Goal: Use online tool/utility: Utilize a website feature to perform a specific function

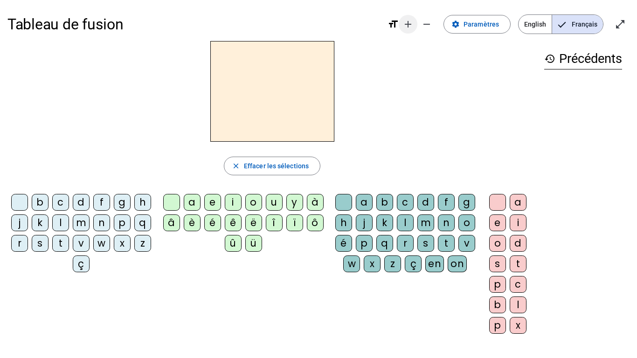
click at [413, 25] on mat-icon "add" at bounding box center [407, 24] width 11 height 11
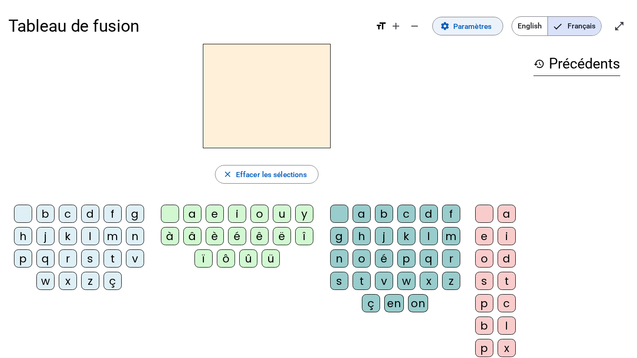
click at [479, 30] on span "Paramètres" at bounding box center [472, 26] width 38 height 13
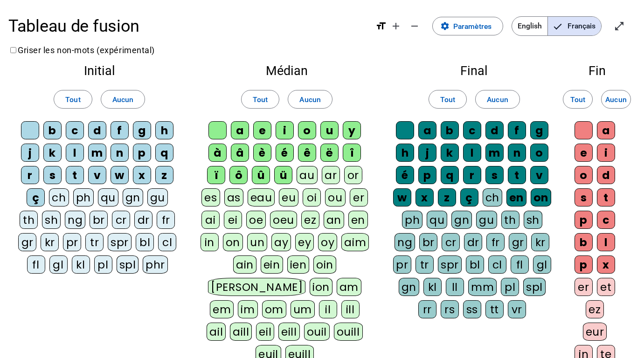
click at [166, 242] on div "cl" at bounding box center [167, 242] width 18 height 18
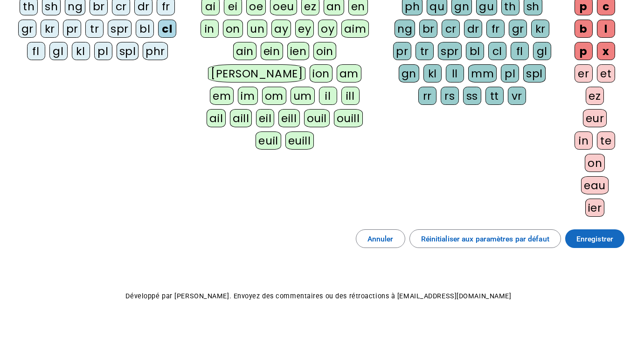
click at [598, 239] on span "Enregistrer" at bounding box center [594, 239] width 37 height 13
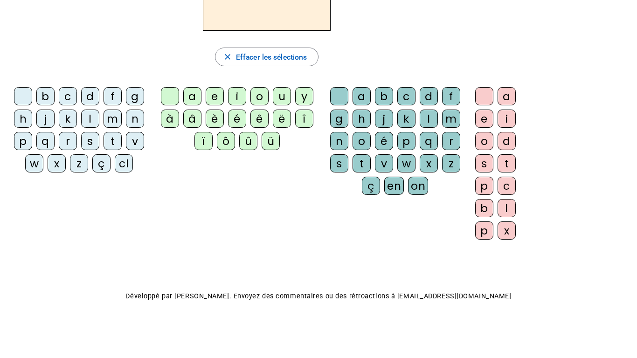
scroll to position [118, 0]
click at [127, 164] on div "cl" at bounding box center [124, 163] width 18 height 18
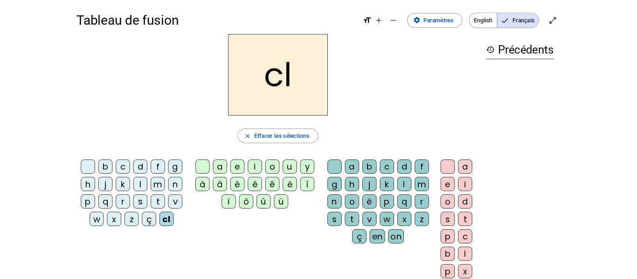
scroll to position [1, 0]
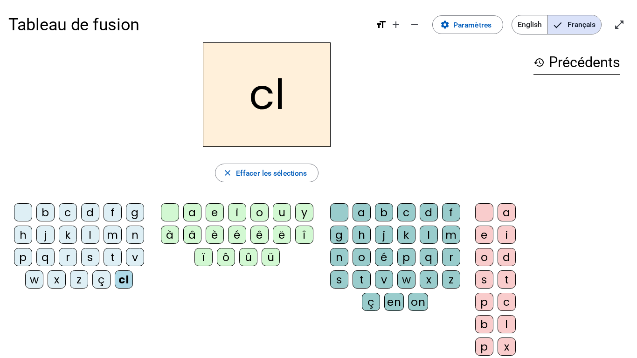
click at [193, 210] on div "a" at bounding box center [192, 212] width 18 height 18
click at [449, 234] on div "m" at bounding box center [451, 235] width 18 height 18
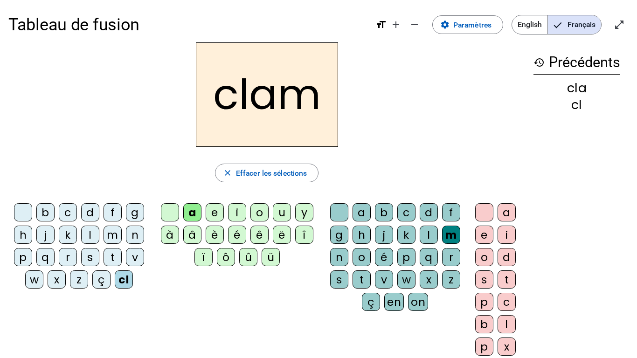
click at [489, 233] on div "e" at bounding box center [484, 235] width 18 height 18
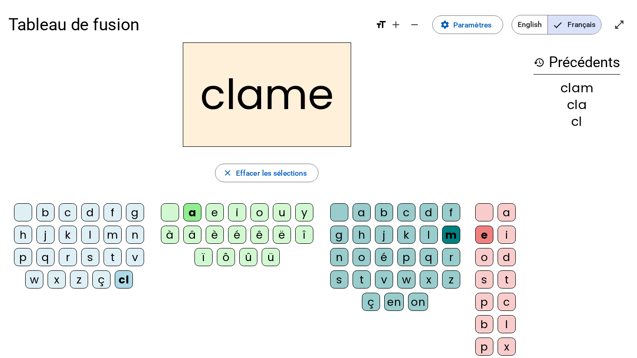
click at [91, 235] on div "l" at bounding box center [90, 235] width 18 height 18
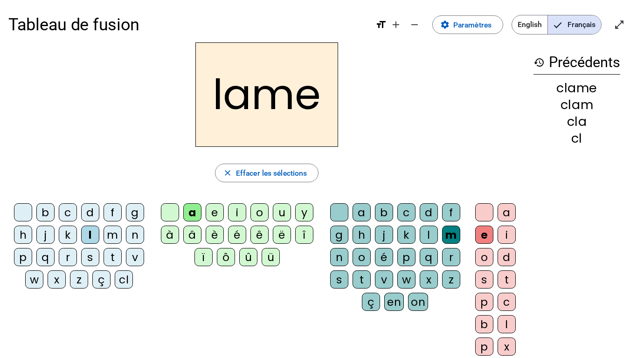
click at [85, 213] on div "d" at bounding box center [90, 212] width 18 height 18
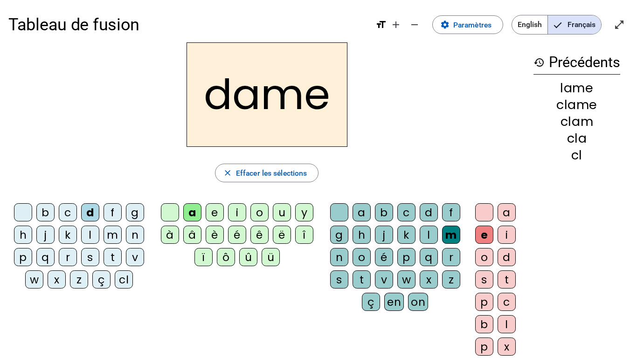
click at [73, 209] on div "c" at bounding box center [68, 212] width 18 height 18
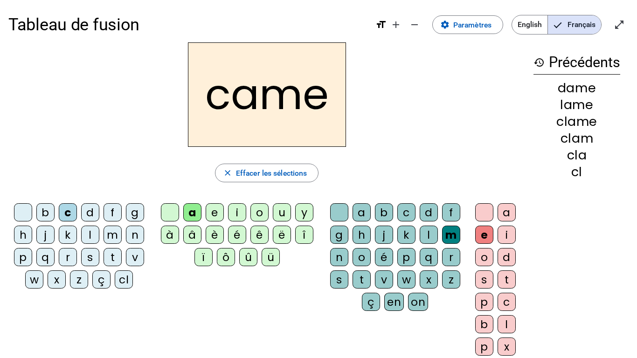
click at [340, 256] on div "n" at bounding box center [339, 257] width 18 height 18
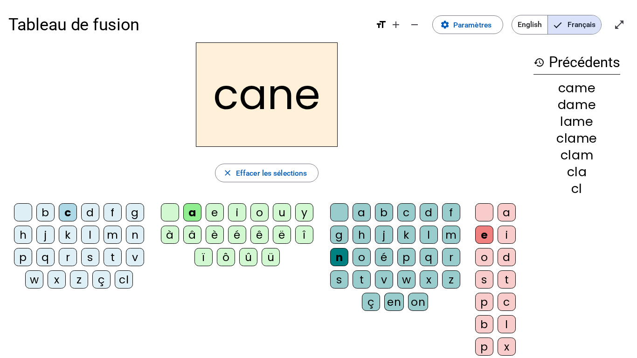
click at [22, 256] on div "p" at bounding box center [23, 257] width 18 height 18
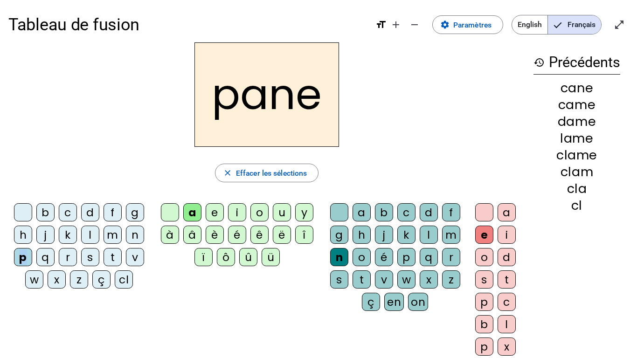
click at [337, 237] on div "g" at bounding box center [339, 235] width 18 height 18
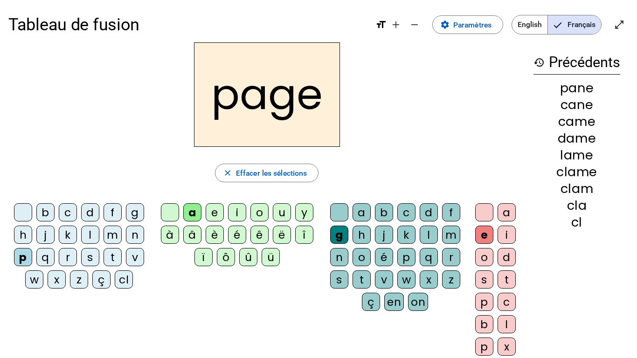
click at [92, 254] on div "s" at bounding box center [90, 257] width 18 height 18
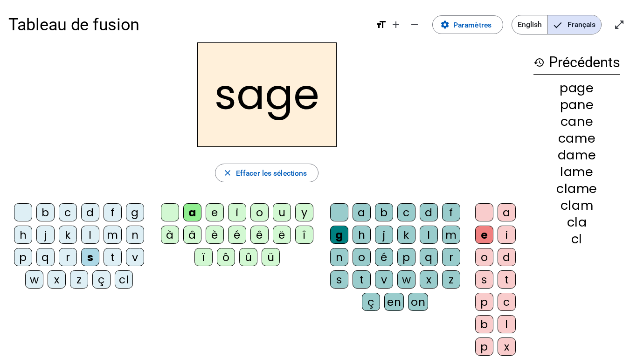
click at [112, 235] on div "m" at bounding box center [113, 235] width 18 height 18
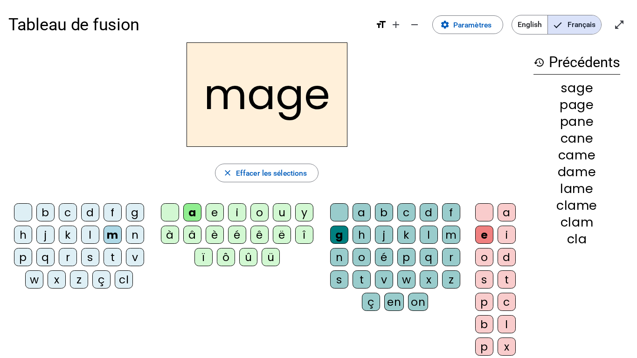
click at [283, 213] on div "u" at bounding box center [282, 212] width 18 height 18
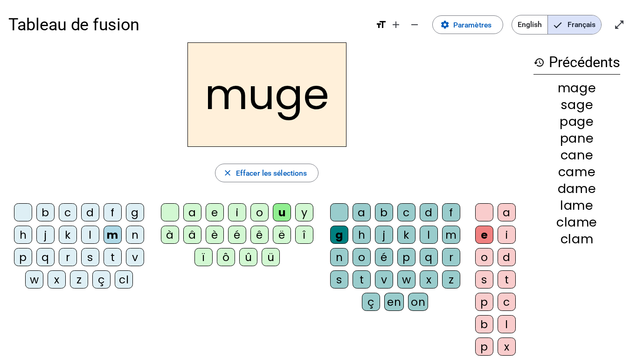
click at [88, 238] on div "l" at bounding box center [90, 235] width 18 height 18
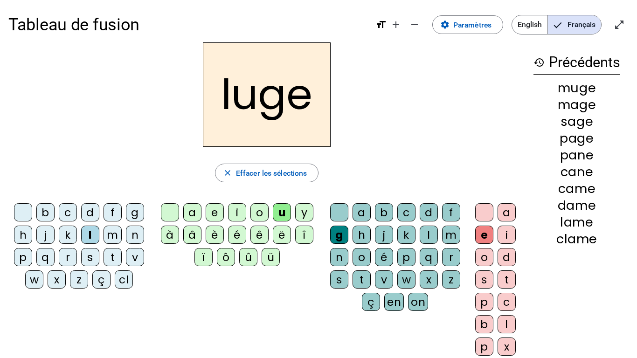
click at [341, 256] on div "n" at bounding box center [339, 257] width 18 height 18
